Goal: Information Seeking & Learning: Find specific fact

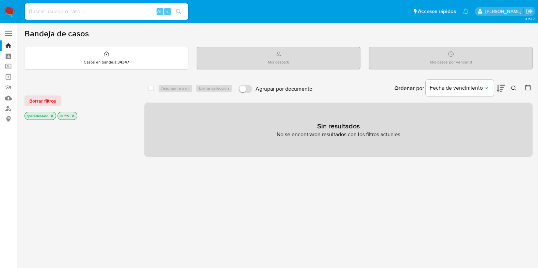
click at [53, 113] on p "cparedessald" at bounding box center [40, 115] width 31 height 7
click at [53, 114] on icon "close-filter" at bounding box center [52, 116] width 4 height 4
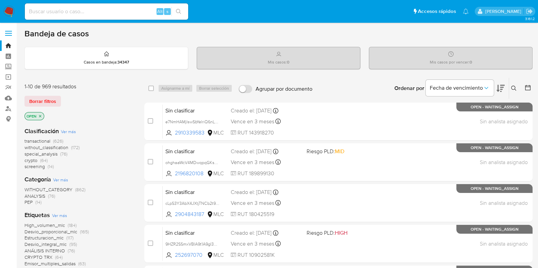
click at [527, 87] on icon at bounding box center [527, 87] width 7 height 7
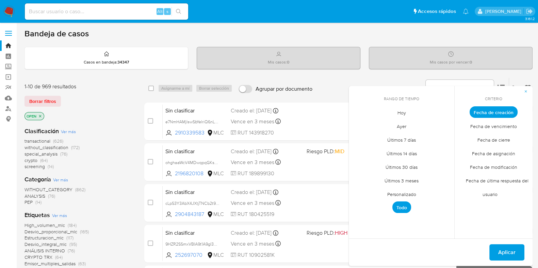
click at [404, 192] on span "Personalizado" at bounding box center [401, 194] width 43 height 14
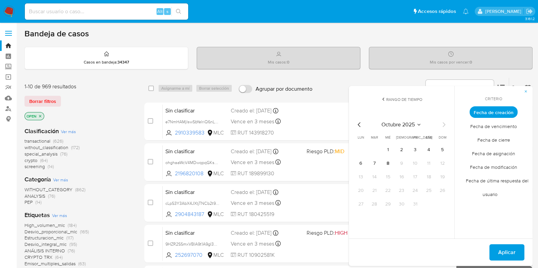
click at [360, 125] on icon "Mes anterior" at bounding box center [359, 125] width 8 height 8
click at [358, 125] on icon "Mes anterior" at bounding box center [359, 125] width 8 height 8
click at [374, 148] on button "1" at bounding box center [374, 150] width 11 height 11
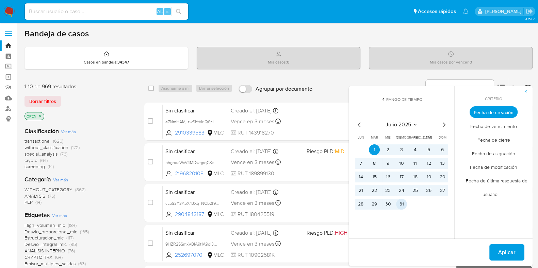
click at [402, 200] on button "31" at bounding box center [401, 204] width 11 height 11
click at [503, 249] on span "Aplicar" at bounding box center [506, 252] width 17 height 15
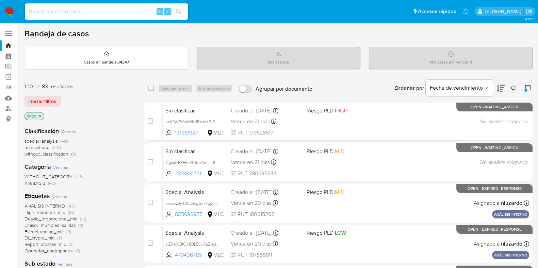
click at [502, 85] on icon at bounding box center [500, 88] width 8 height 7
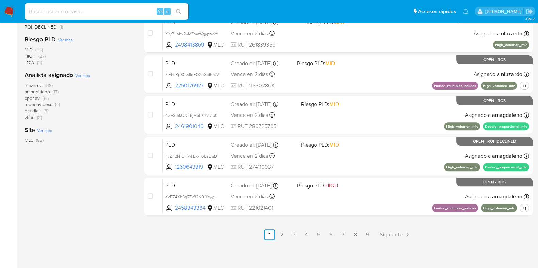
scroll to position [292, 0]
click at [277, 230] on link "2" at bounding box center [281, 235] width 11 height 11
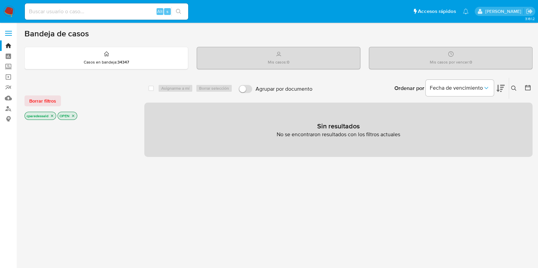
click at [52, 115] on icon "close-filter" at bounding box center [52, 116] width 2 height 2
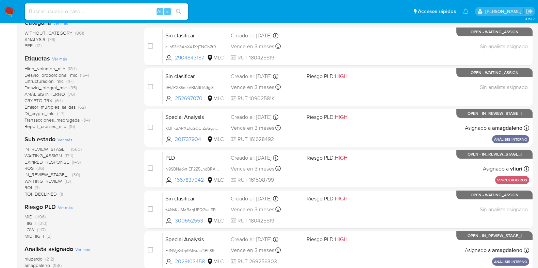
scroll to position [156, 0]
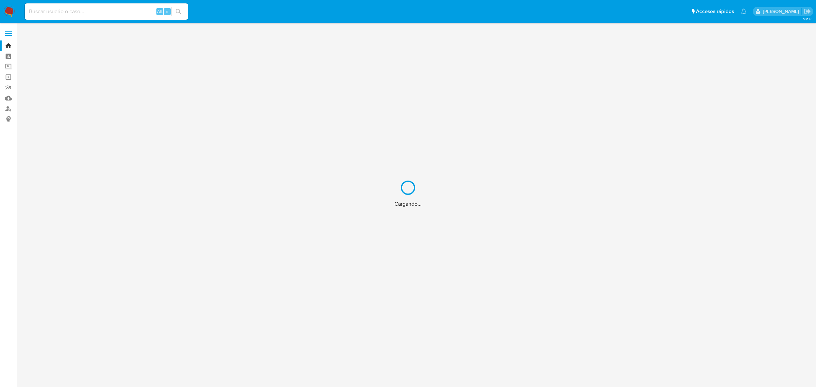
click at [118, 12] on div "Cargando..." at bounding box center [408, 193] width 816 height 387
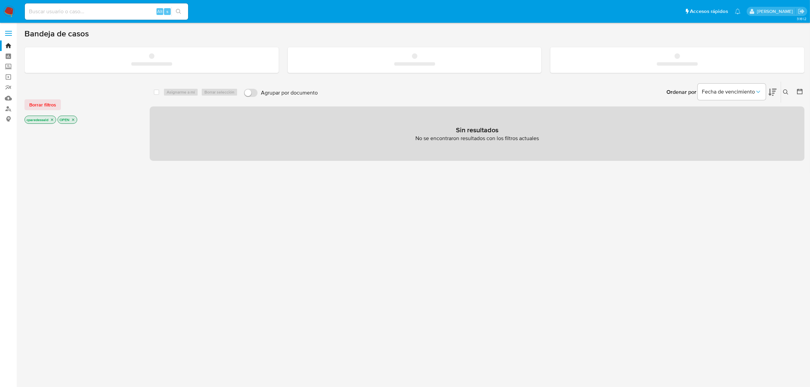
click at [101, 11] on input at bounding box center [106, 11] width 163 height 9
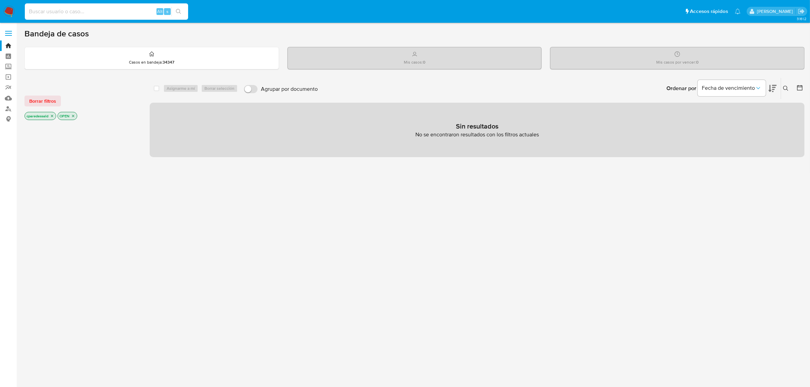
paste input "1358485186"
type input "1358485186"
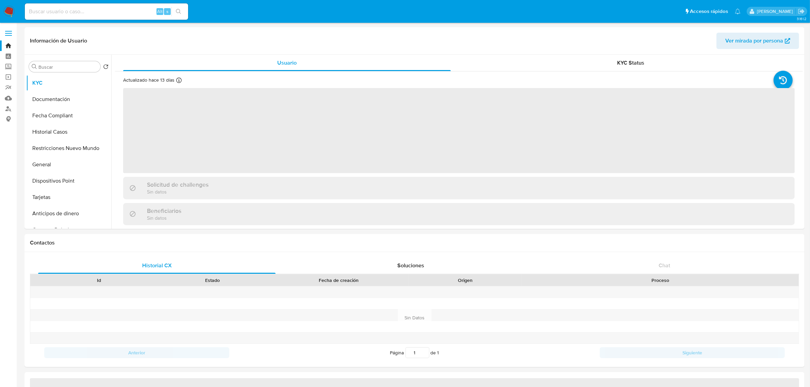
select select "10"
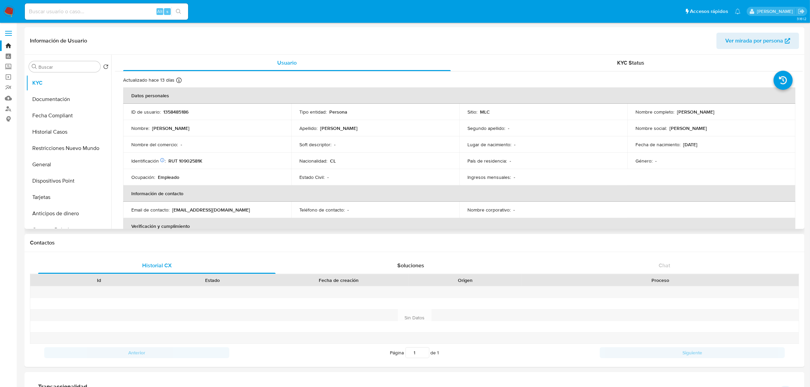
click at [775, 42] on span "Ver mirada por persona" at bounding box center [754, 41] width 58 height 16
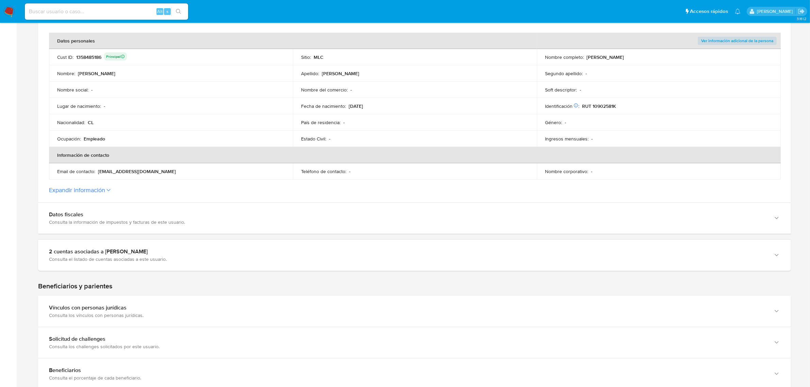
scroll to position [130, 0]
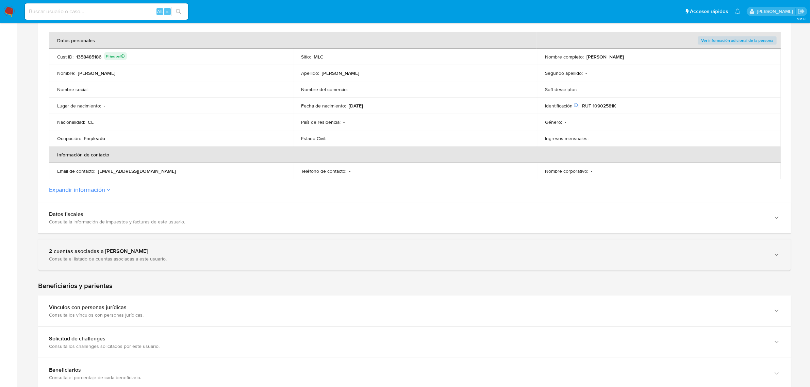
click at [213, 254] on div "2 cuentas asociadas a Sebastián Cereceda Silva" at bounding box center [407, 251] width 717 height 7
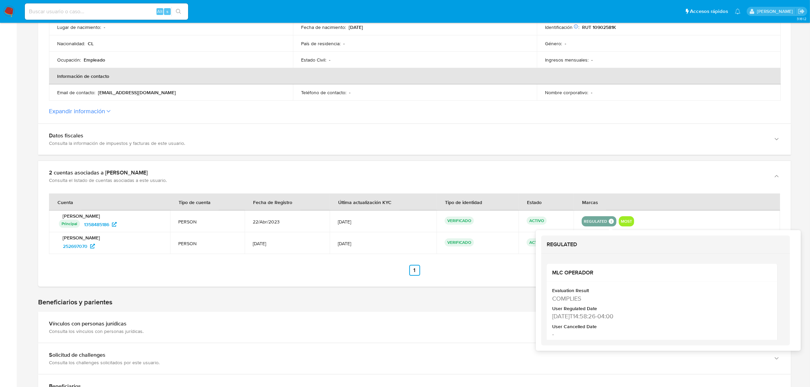
scroll to position [210, 0]
